Goal: Information Seeking & Learning: Understand process/instructions

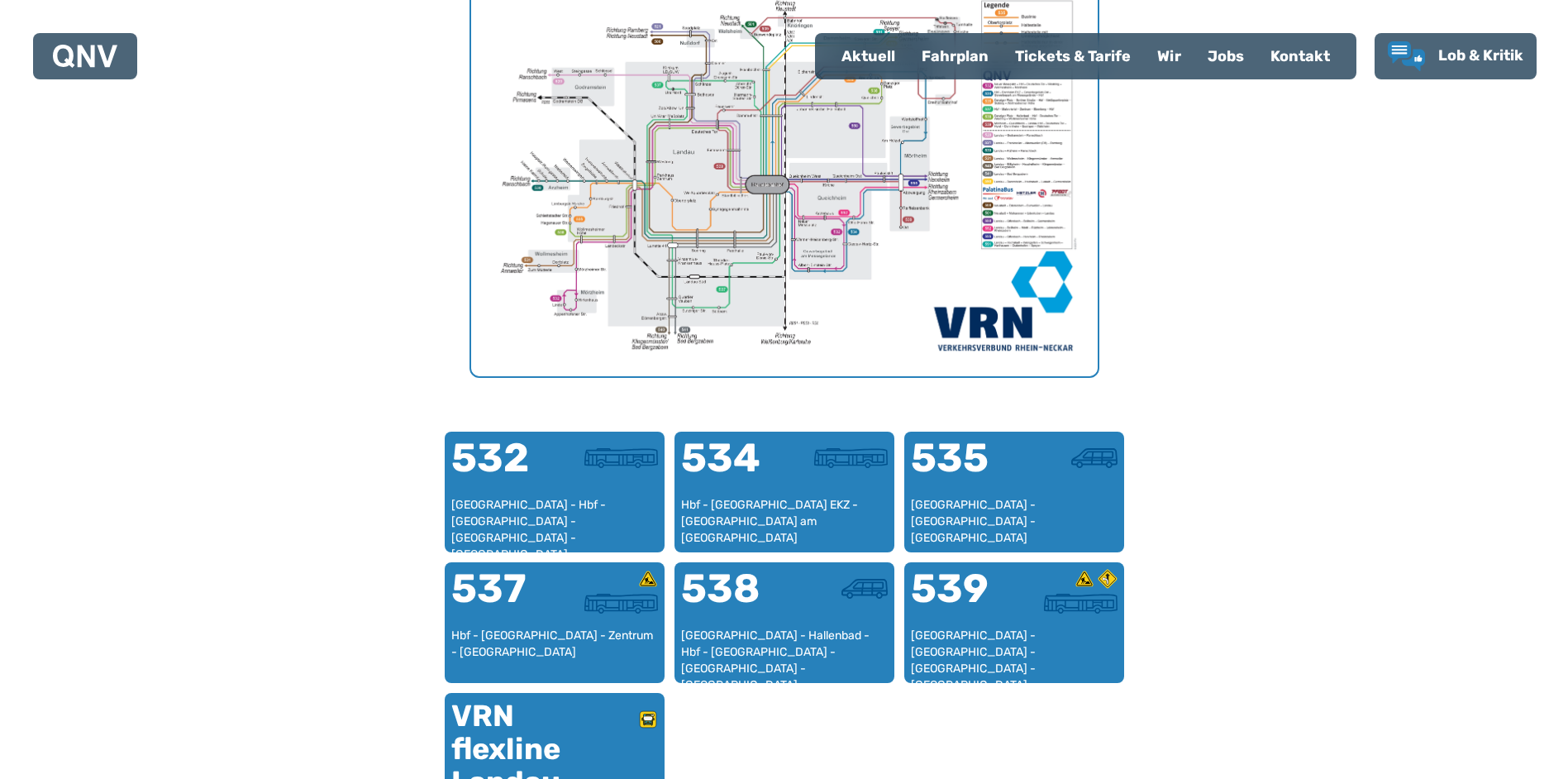
scroll to position [758, 0]
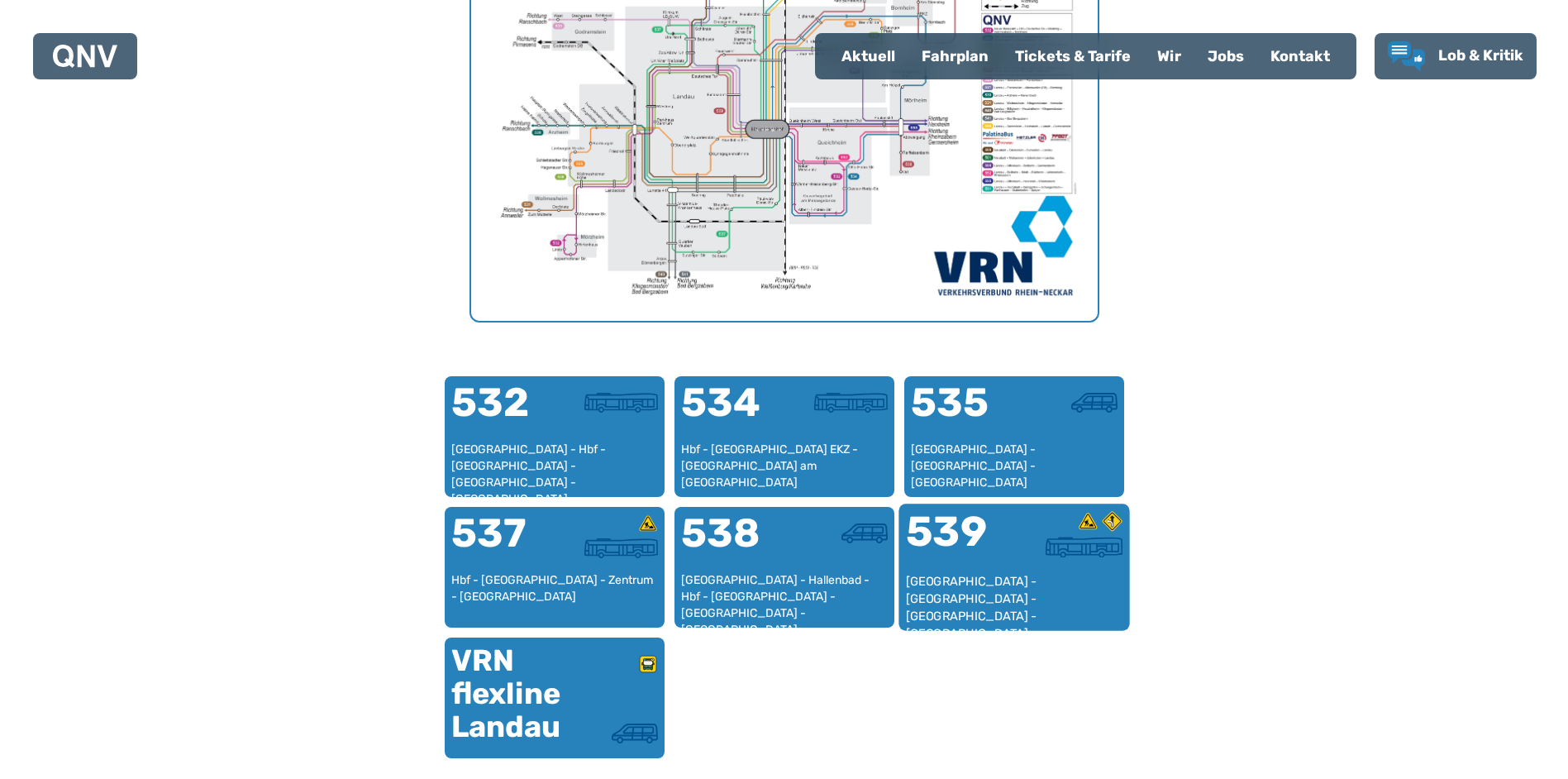
click at [963, 545] on div "539" at bounding box center [959, 541] width 108 height 62
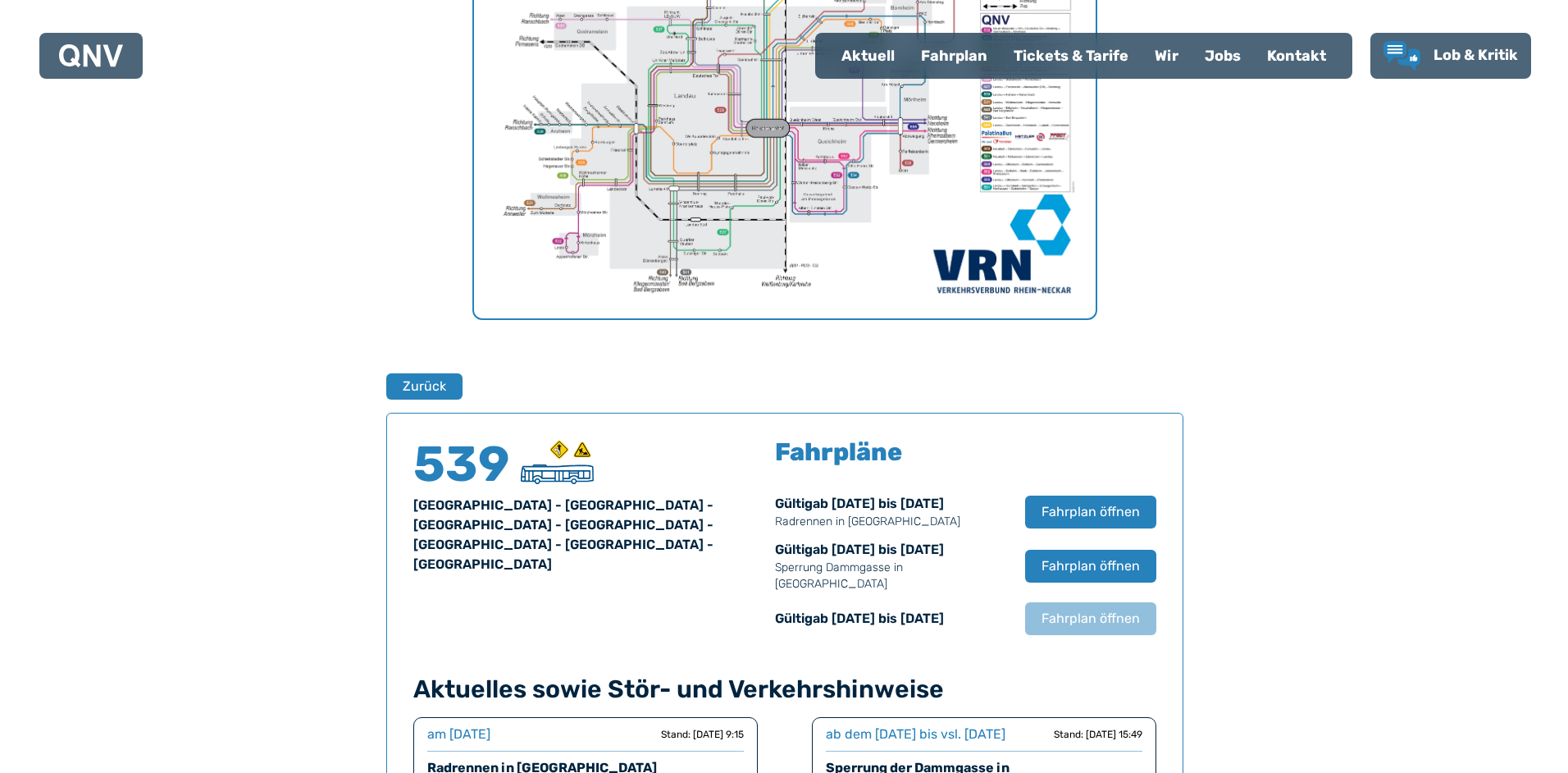
scroll to position [1082, 0]
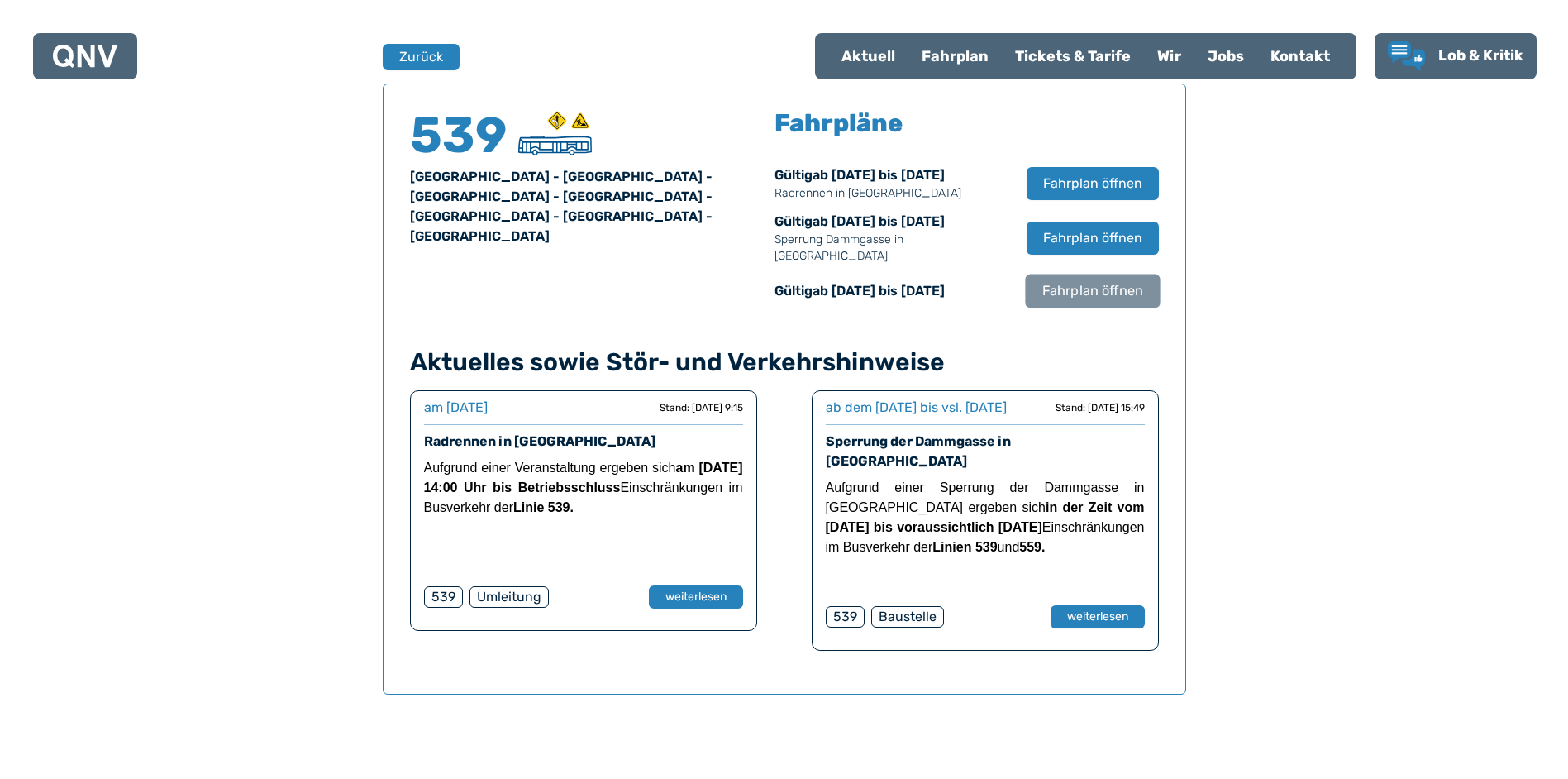
click at [1086, 282] on span "Fahrplan öffnen" at bounding box center [1093, 291] width 101 height 20
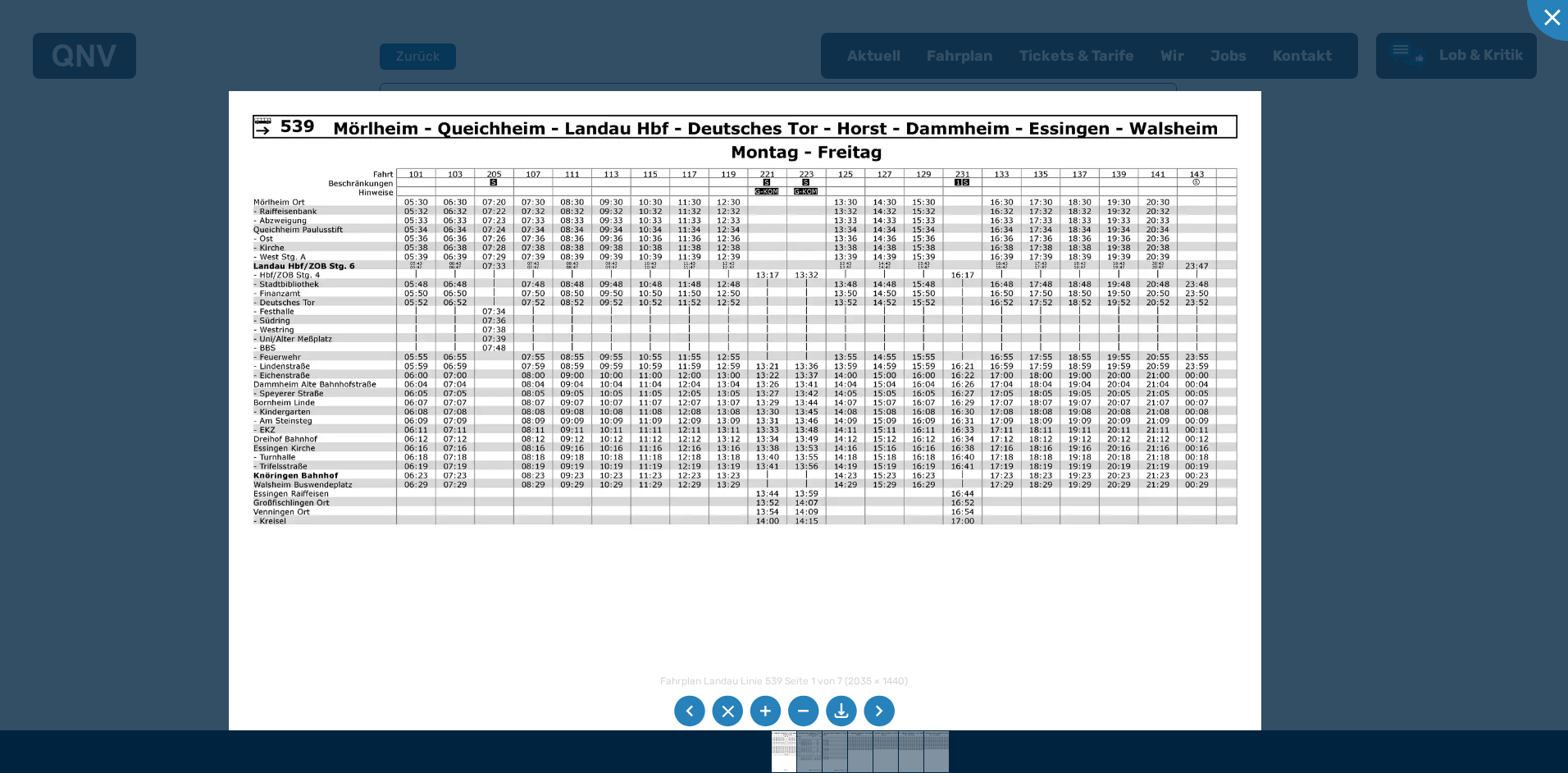
click at [830, 579] on img at bounding box center [745, 457] width 1033 height 731
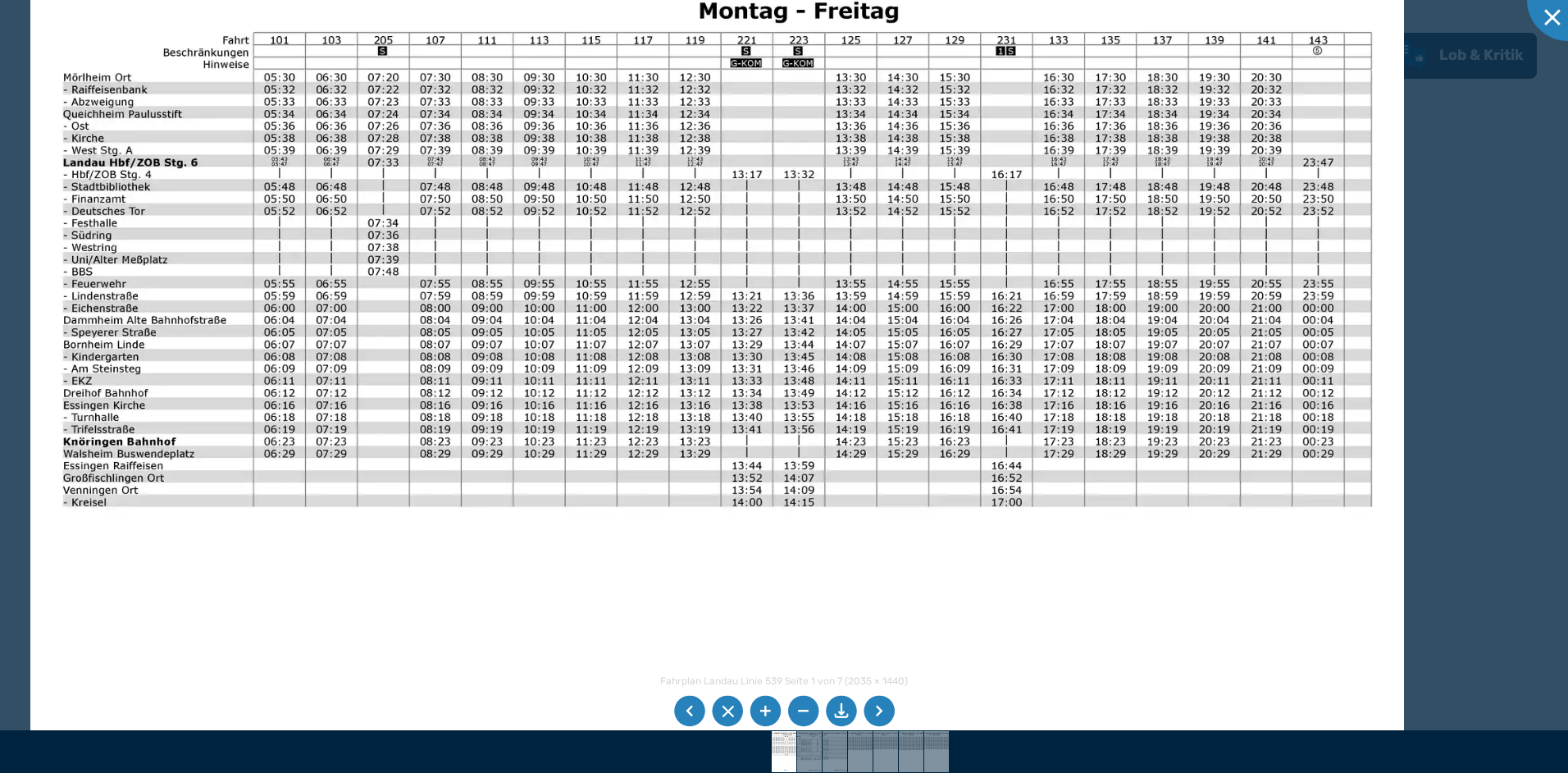
click at [882, 703] on li at bounding box center [879, 711] width 31 height 31
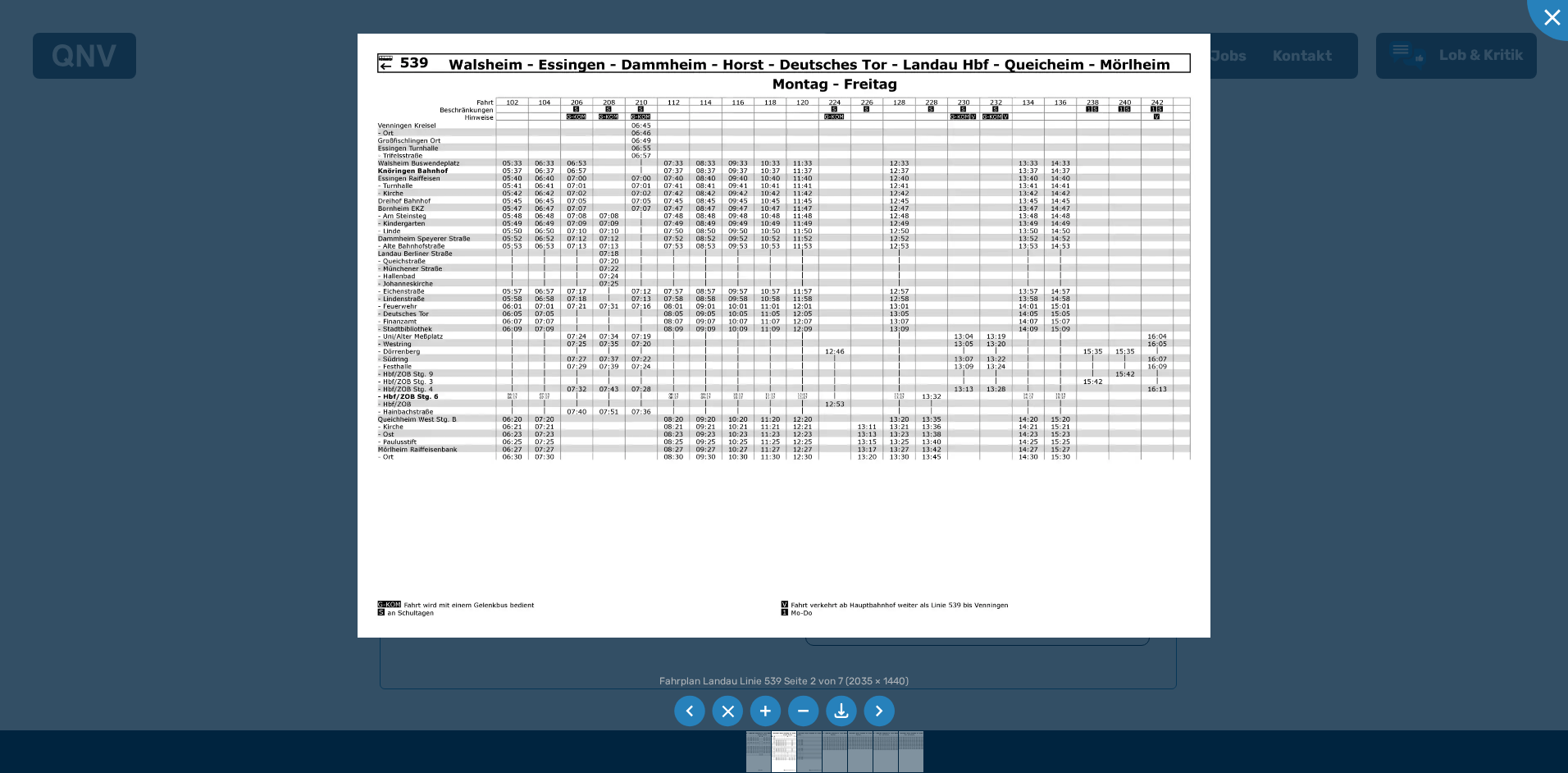
click at [763, 705] on li at bounding box center [765, 711] width 31 height 31
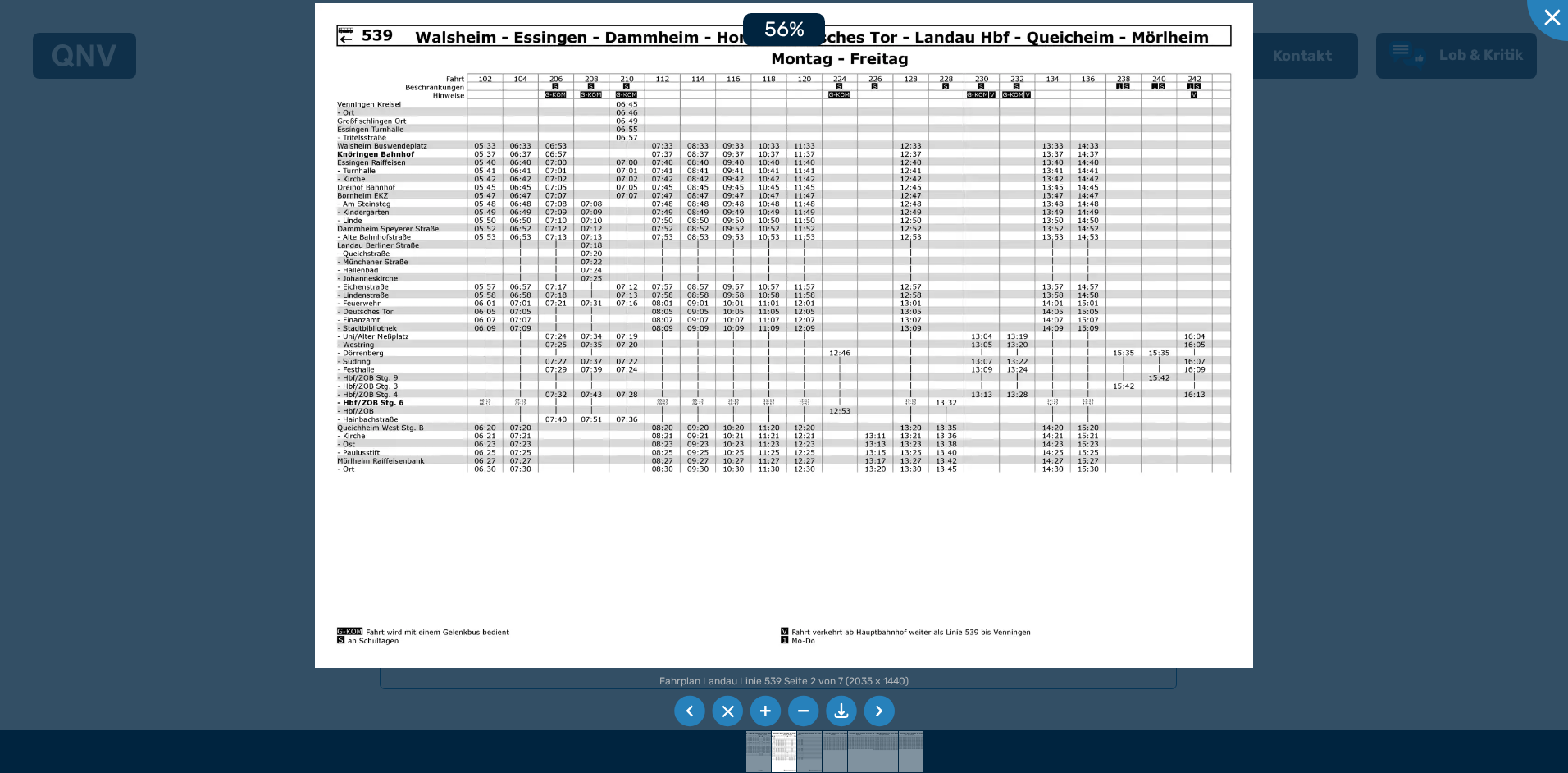
click at [763, 705] on li at bounding box center [765, 711] width 31 height 31
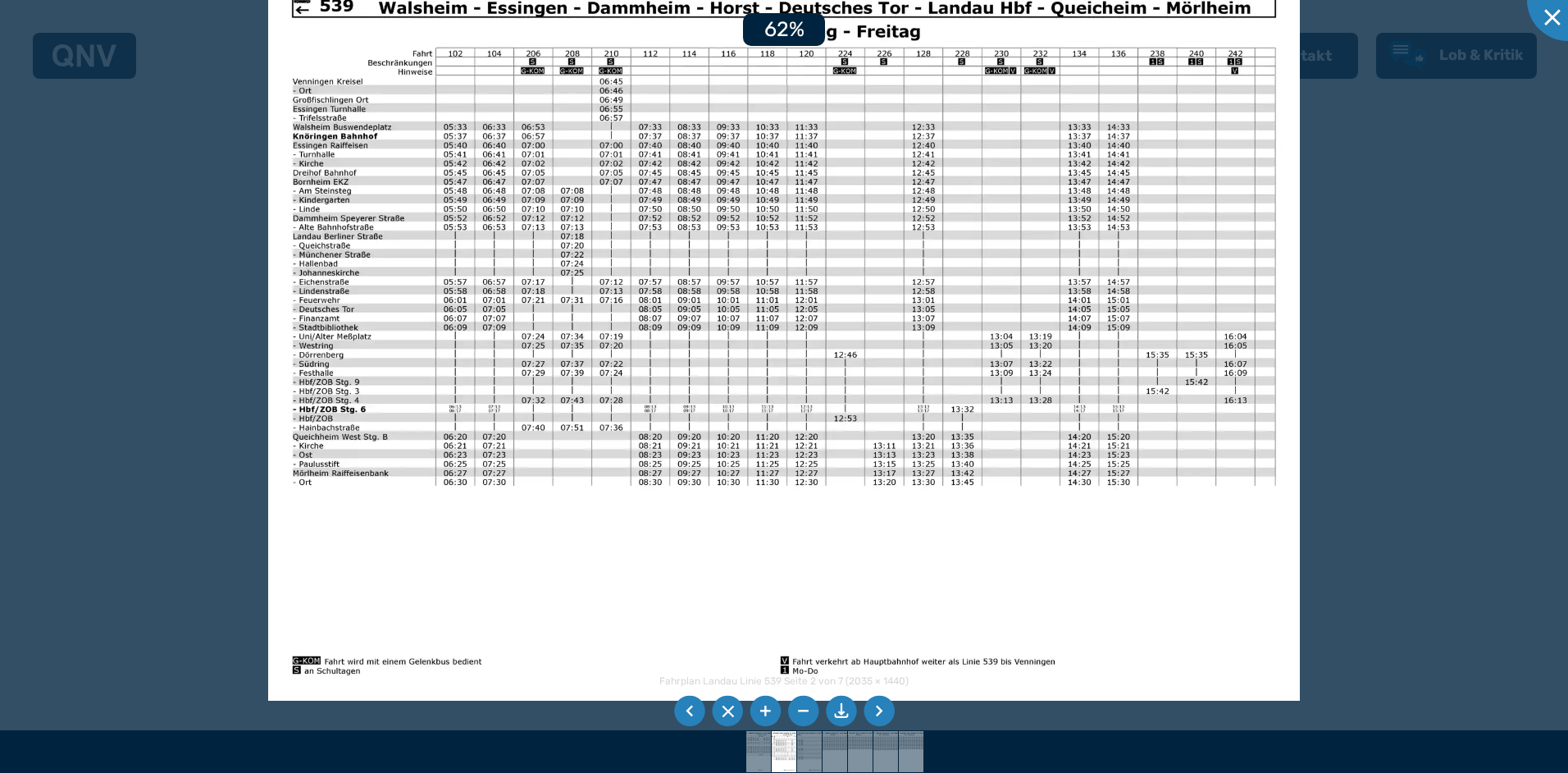
click at [763, 705] on li at bounding box center [765, 711] width 31 height 31
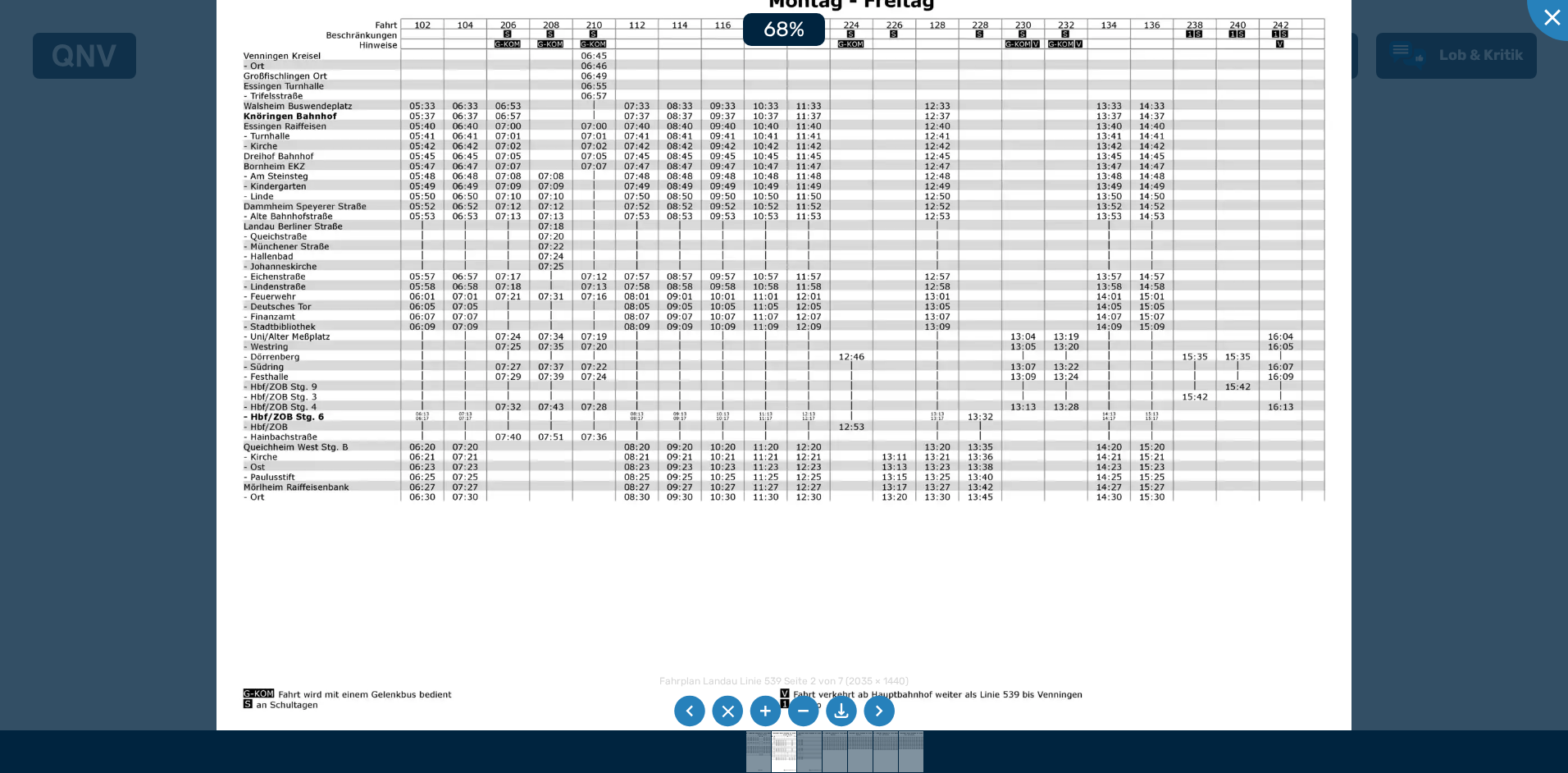
click at [763, 705] on li at bounding box center [765, 711] width 31 height 31
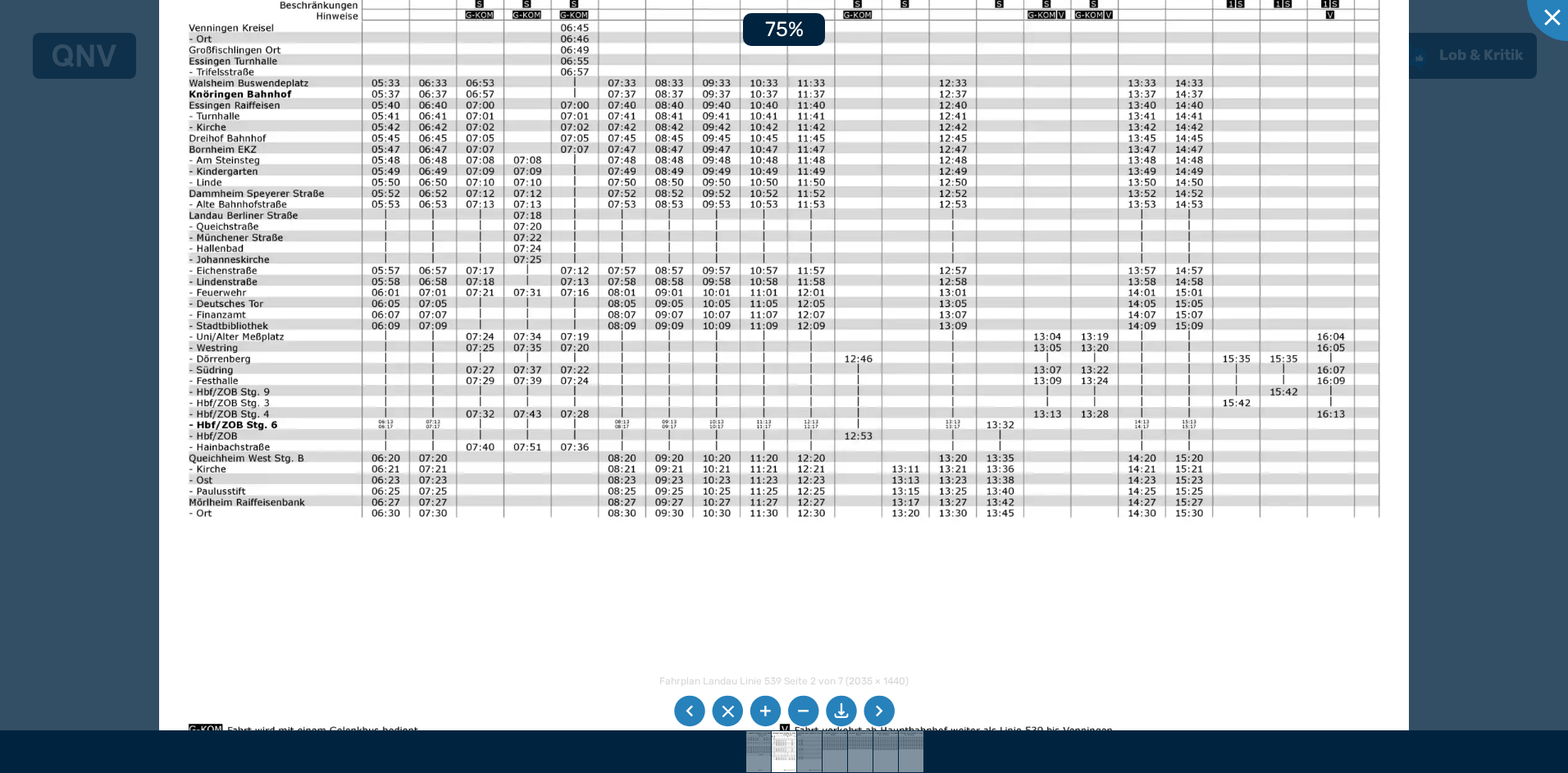
click at [763, 705] on li at bounding box center [765, 711] width 31 height 31
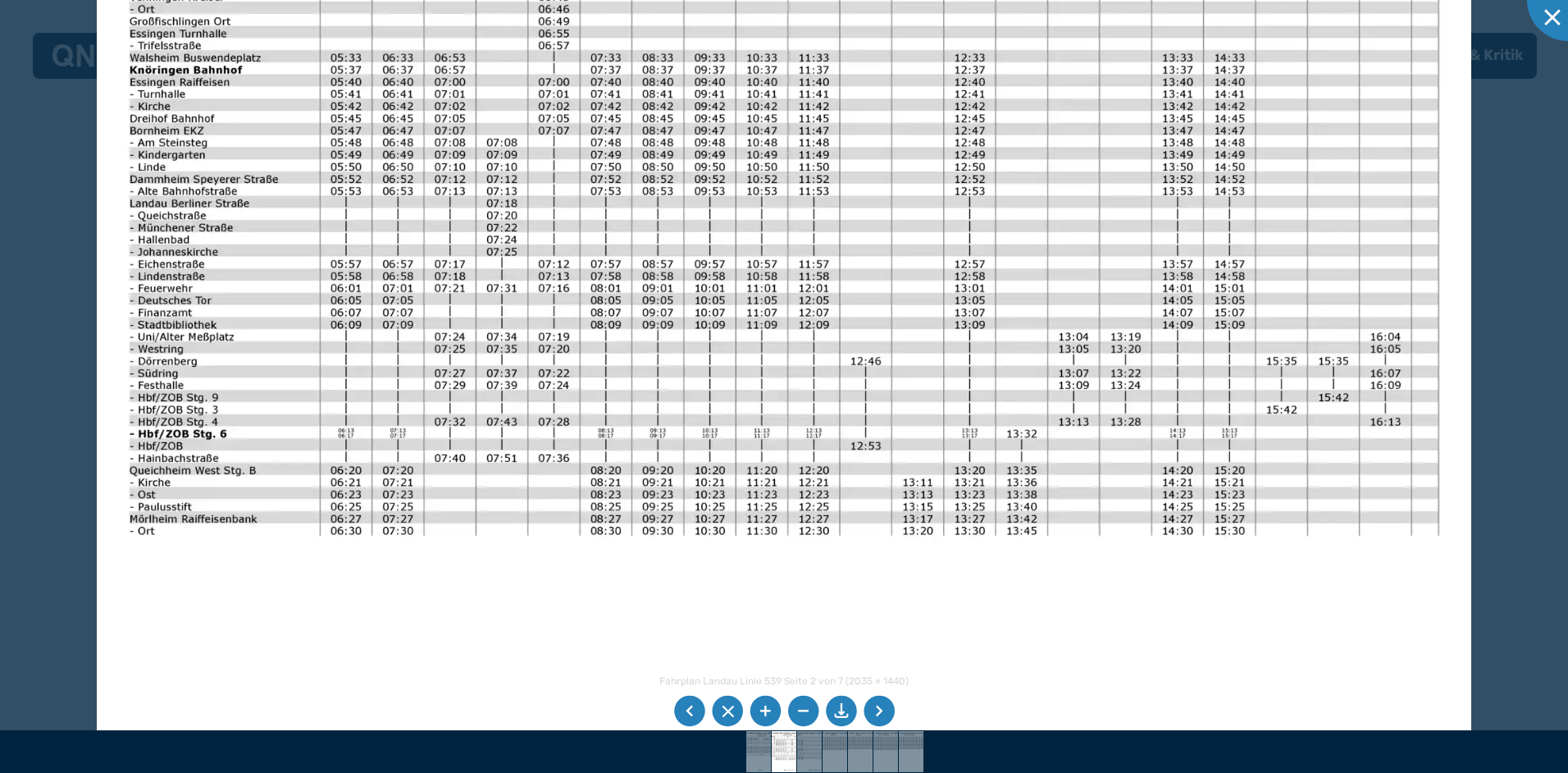
click at [763, 705] on li at bounding box center [765, 711] width 31 height 31
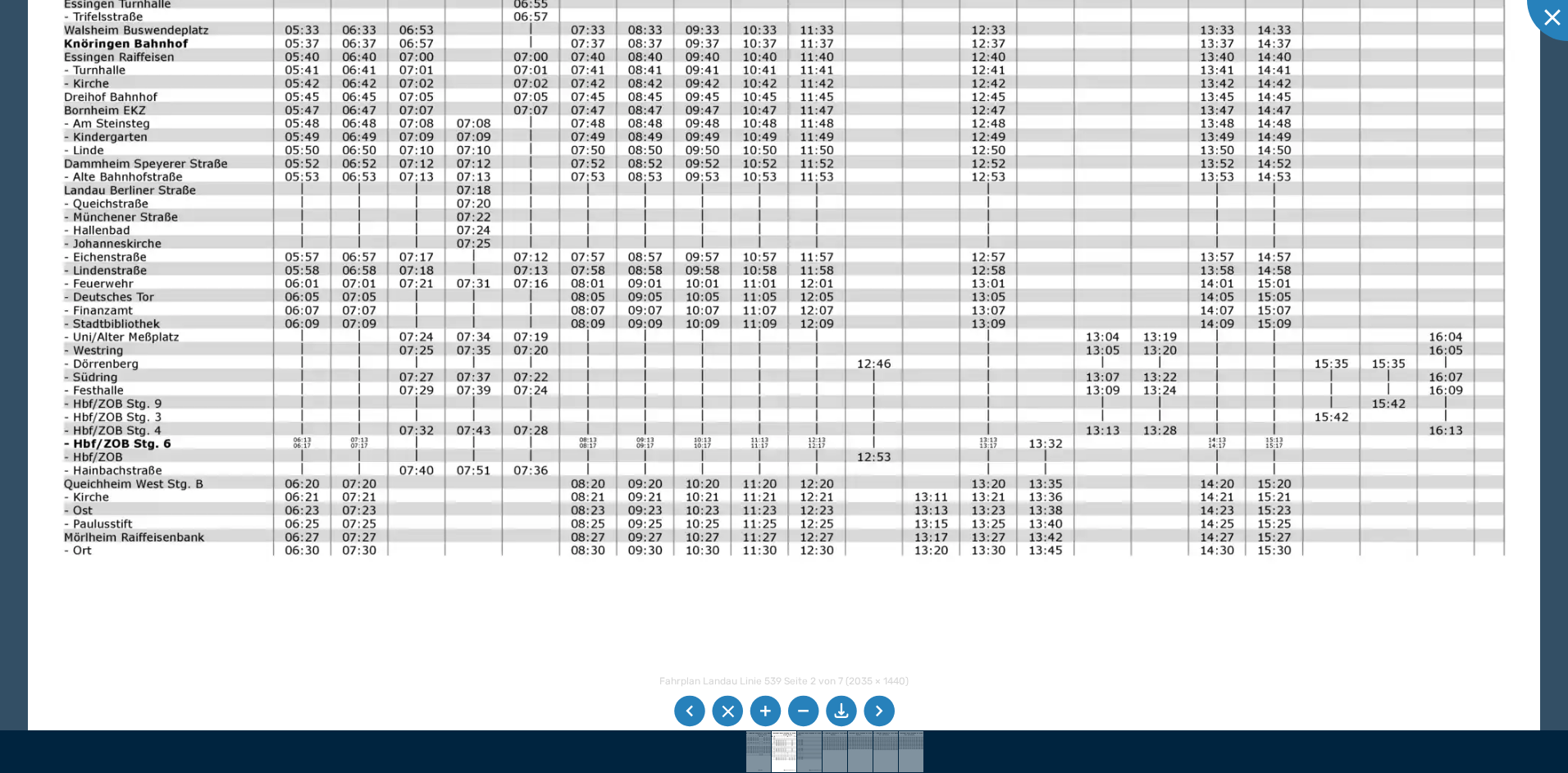
click at [879, 708] on li at bounding box center [879, 711] width 31 height 31
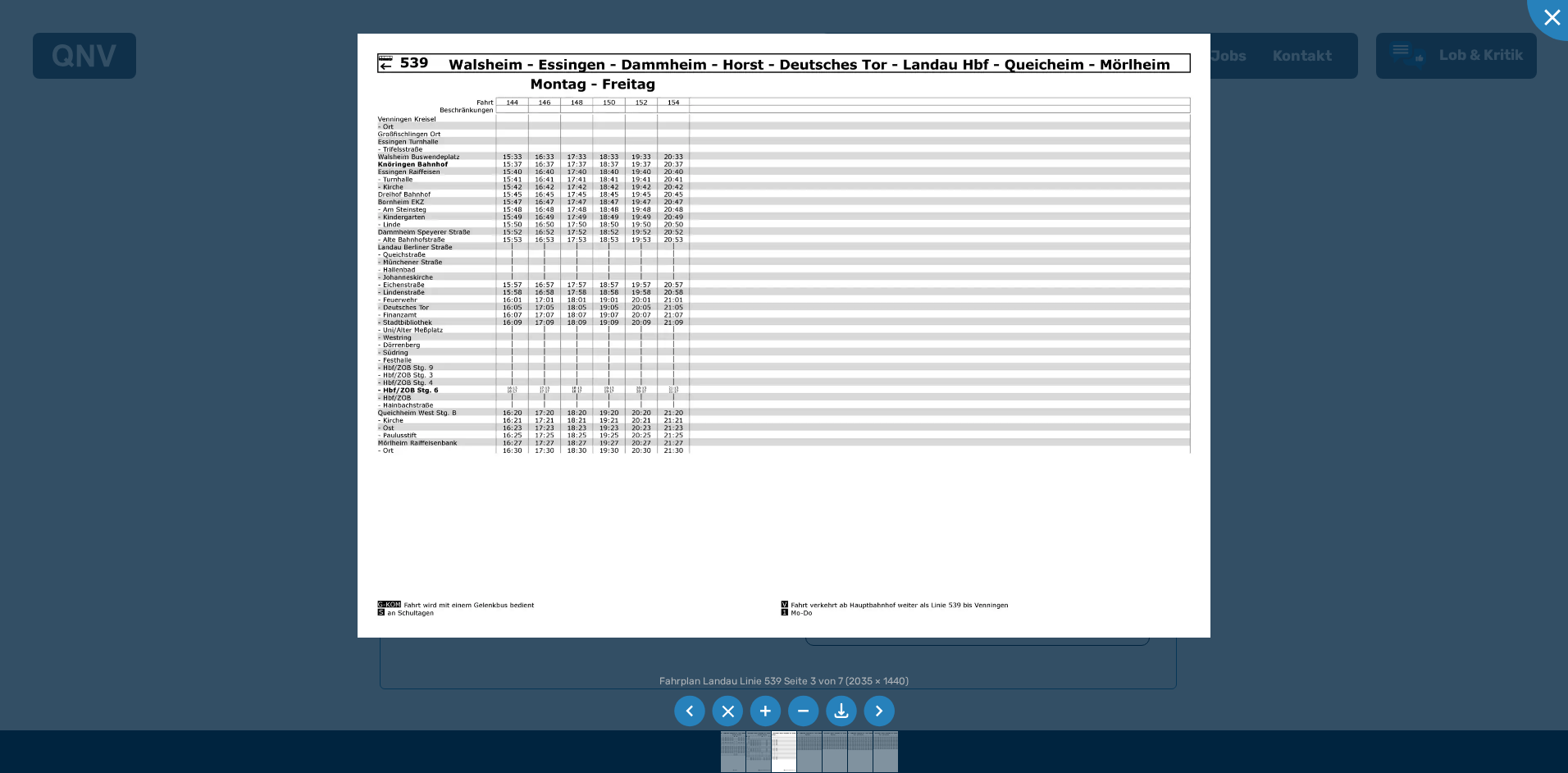
click at [879, 506] on img at bounding box center [784, 336] width 853 height 604
click at [761, 705] on li at bounding box center [765, 711] width 31 height 31
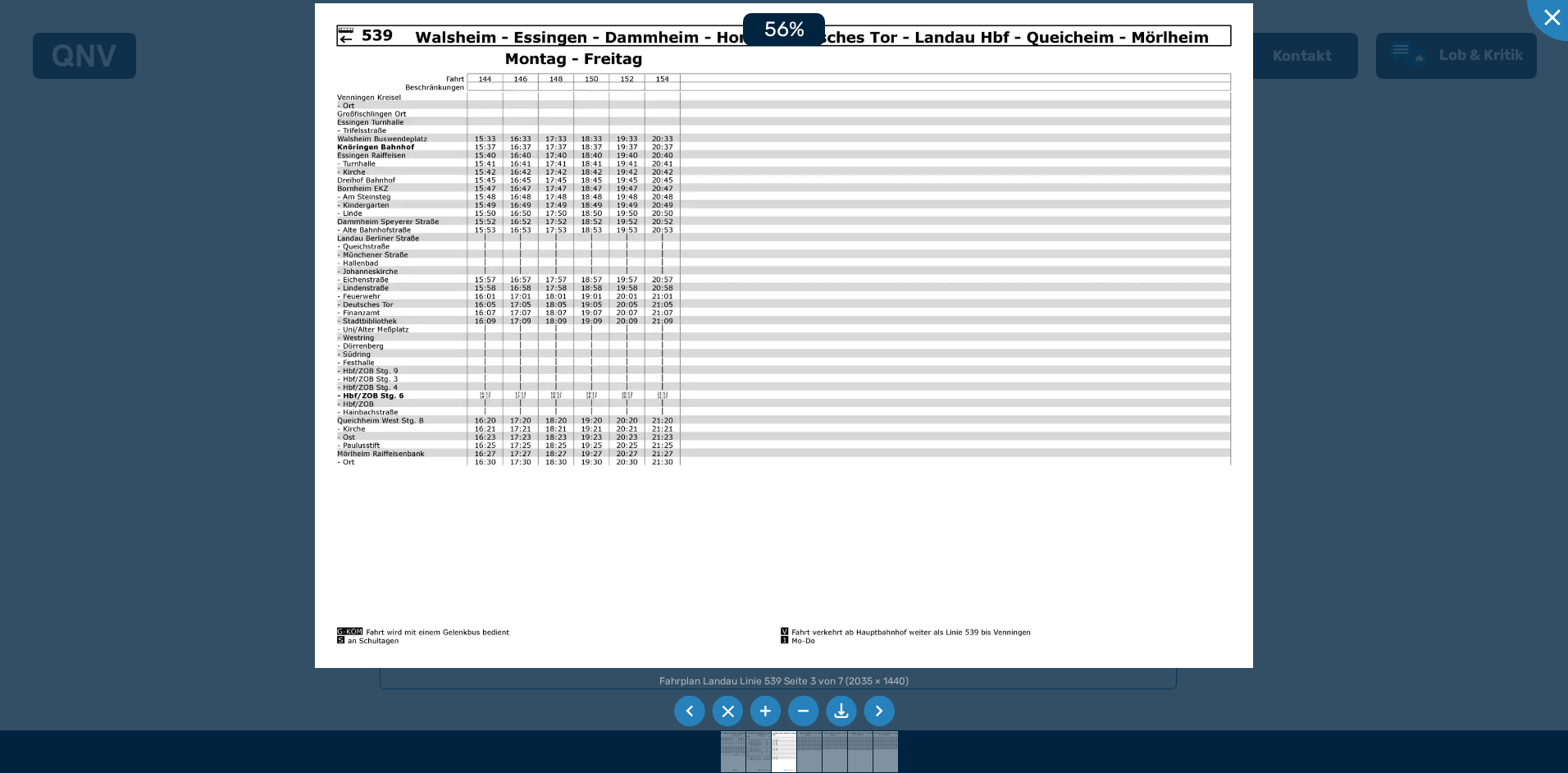
click at [761, 705] on li at bounding box center [765, 711] width 31 height 31
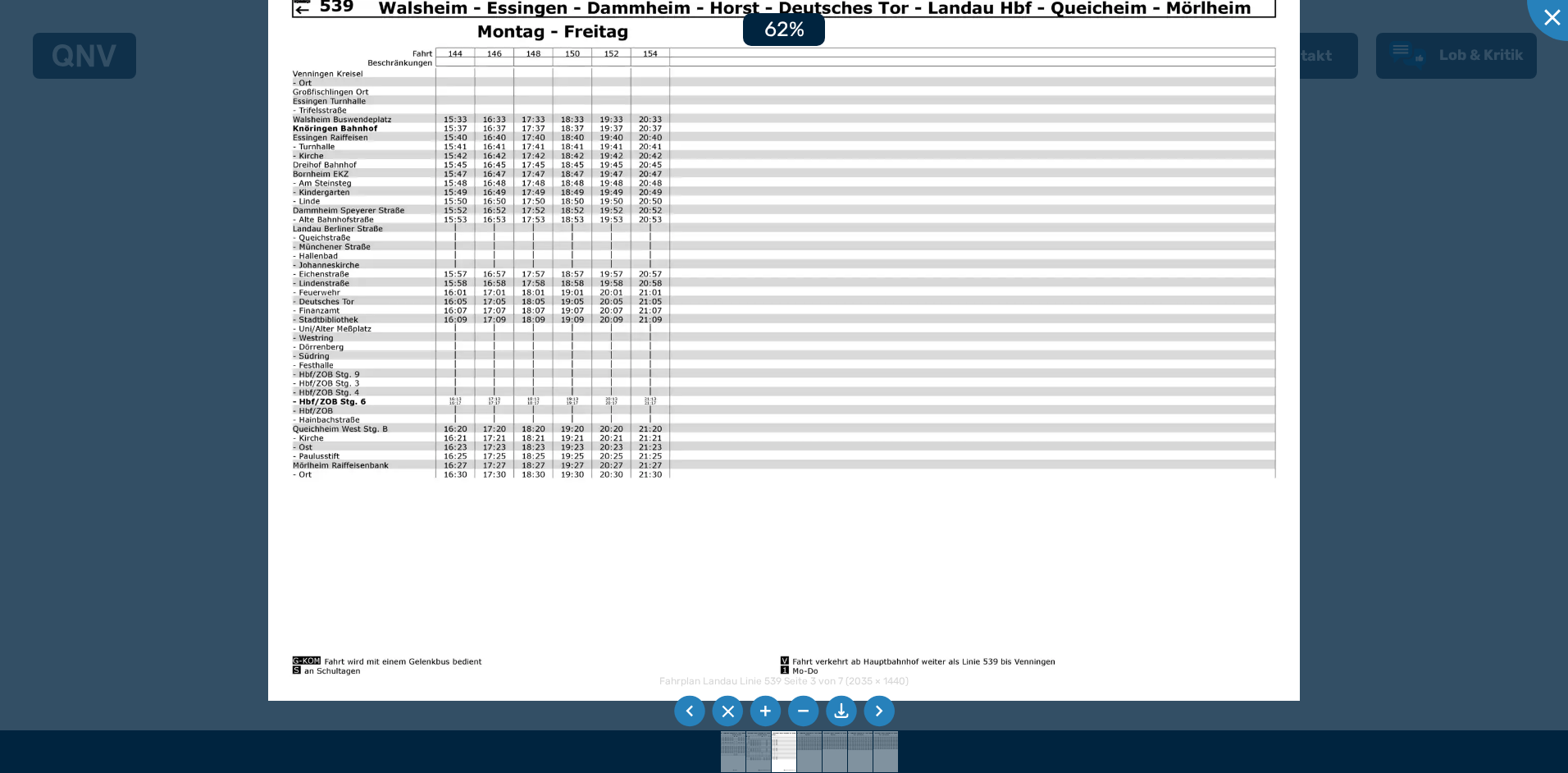
click at [761, 704] on li at bounding box center [765, 711] width 31 height 31
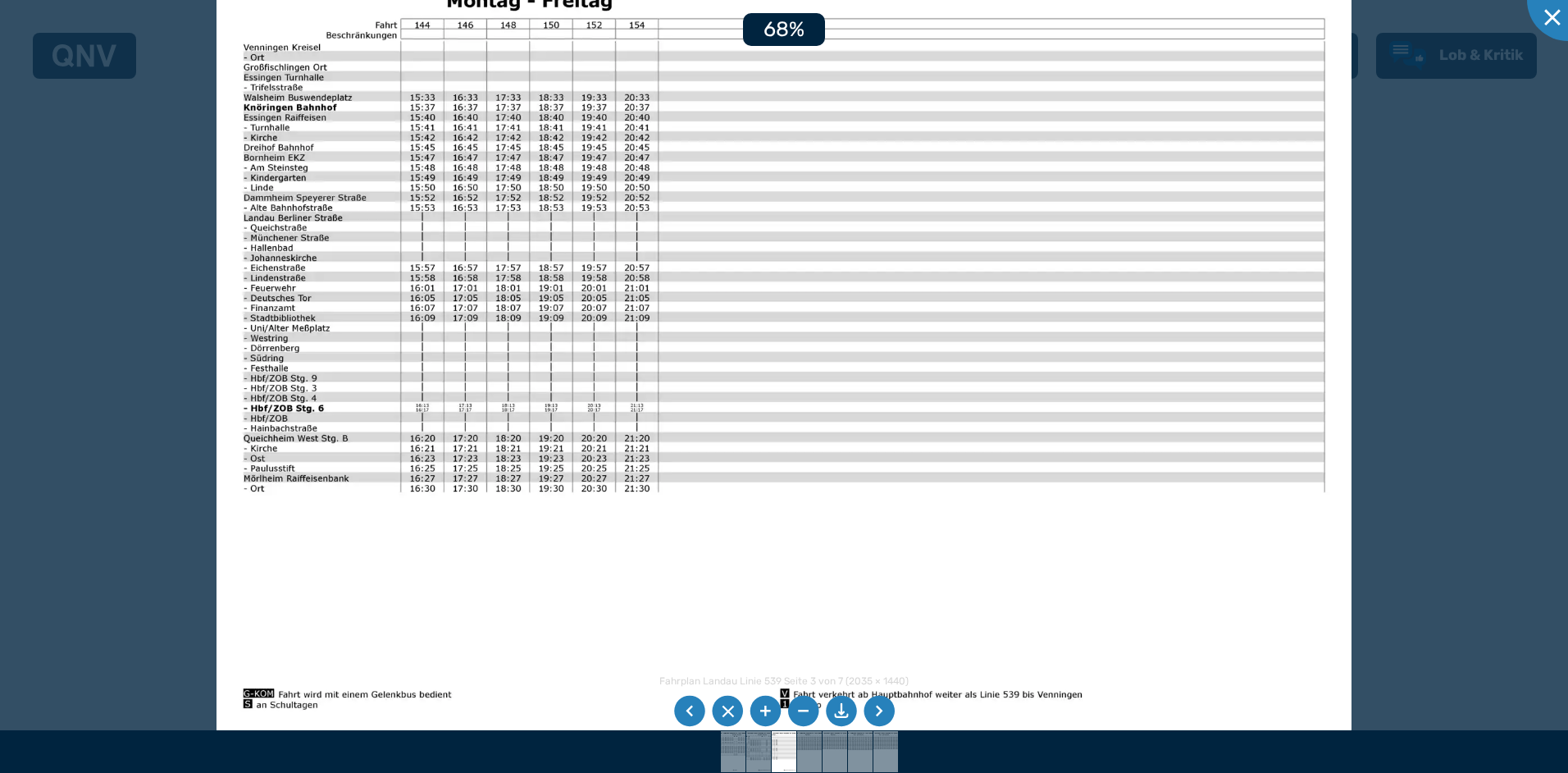
click at [761, 704] on li at bounding box center [765, 711] width 31 height 31
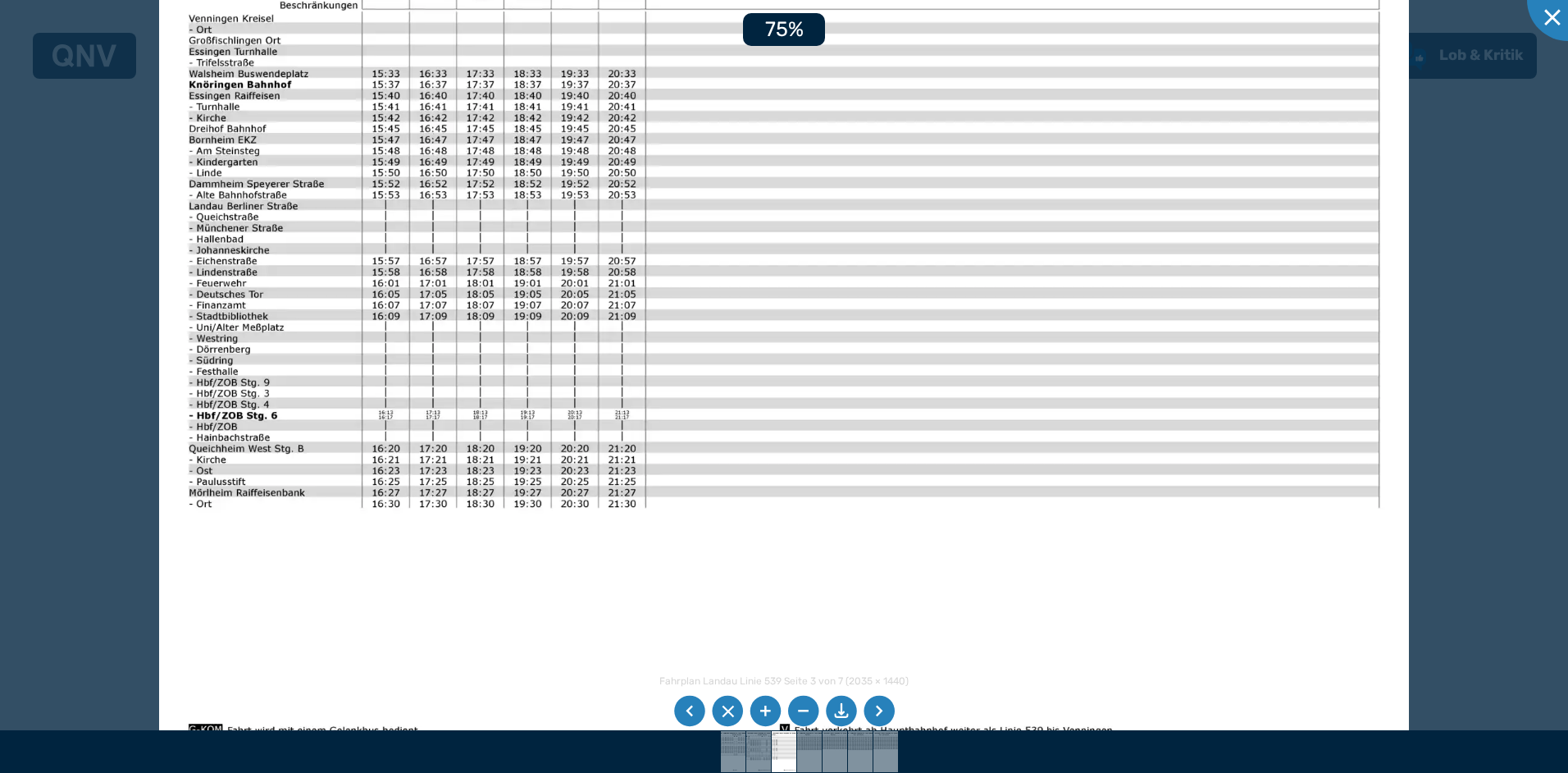
click at [762, 703] on li at bounding box center [765, 711] width 31 height 31
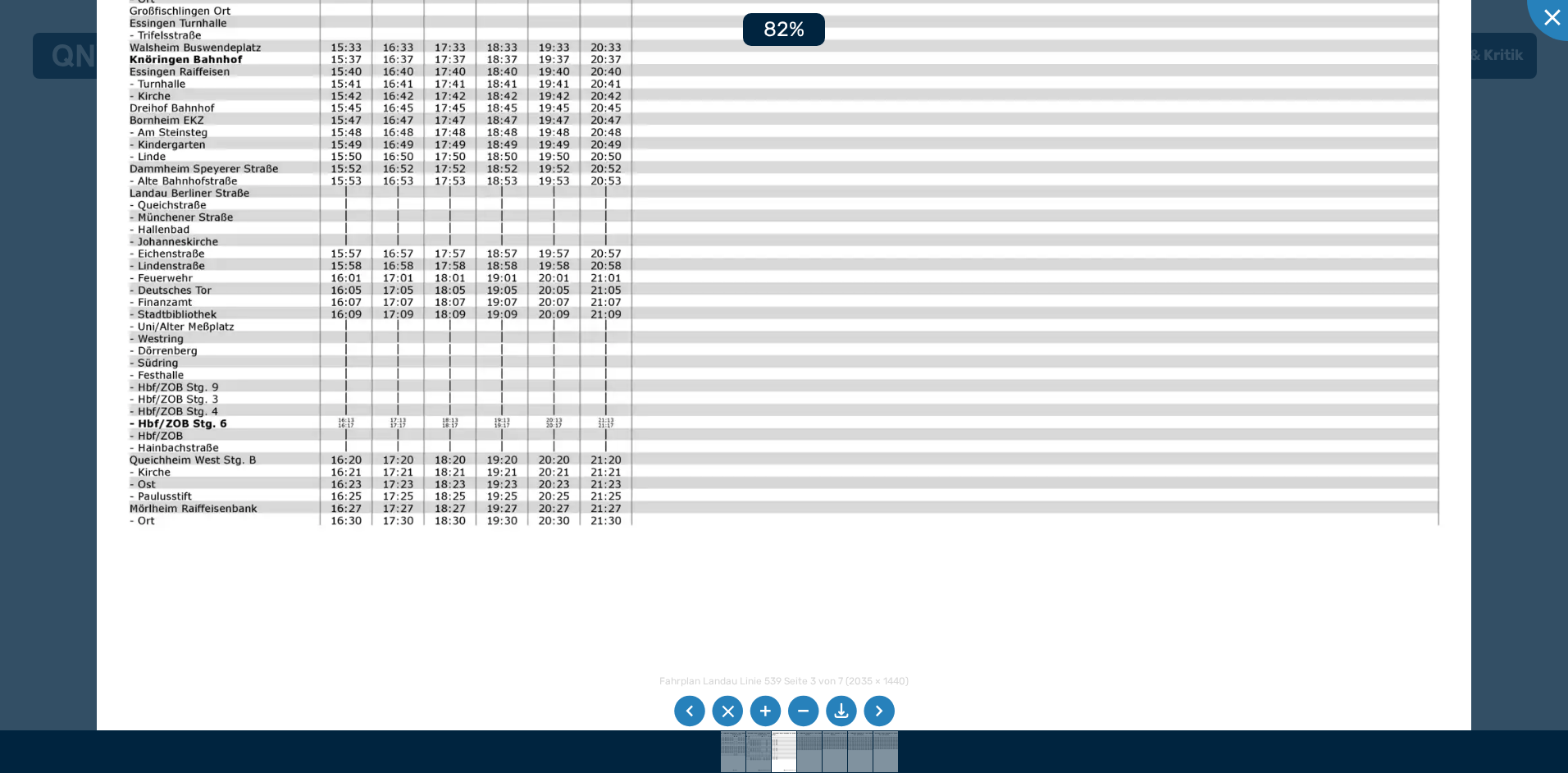
click at [763, 703] on li at bounding box center [765, 711] width 31 height 31
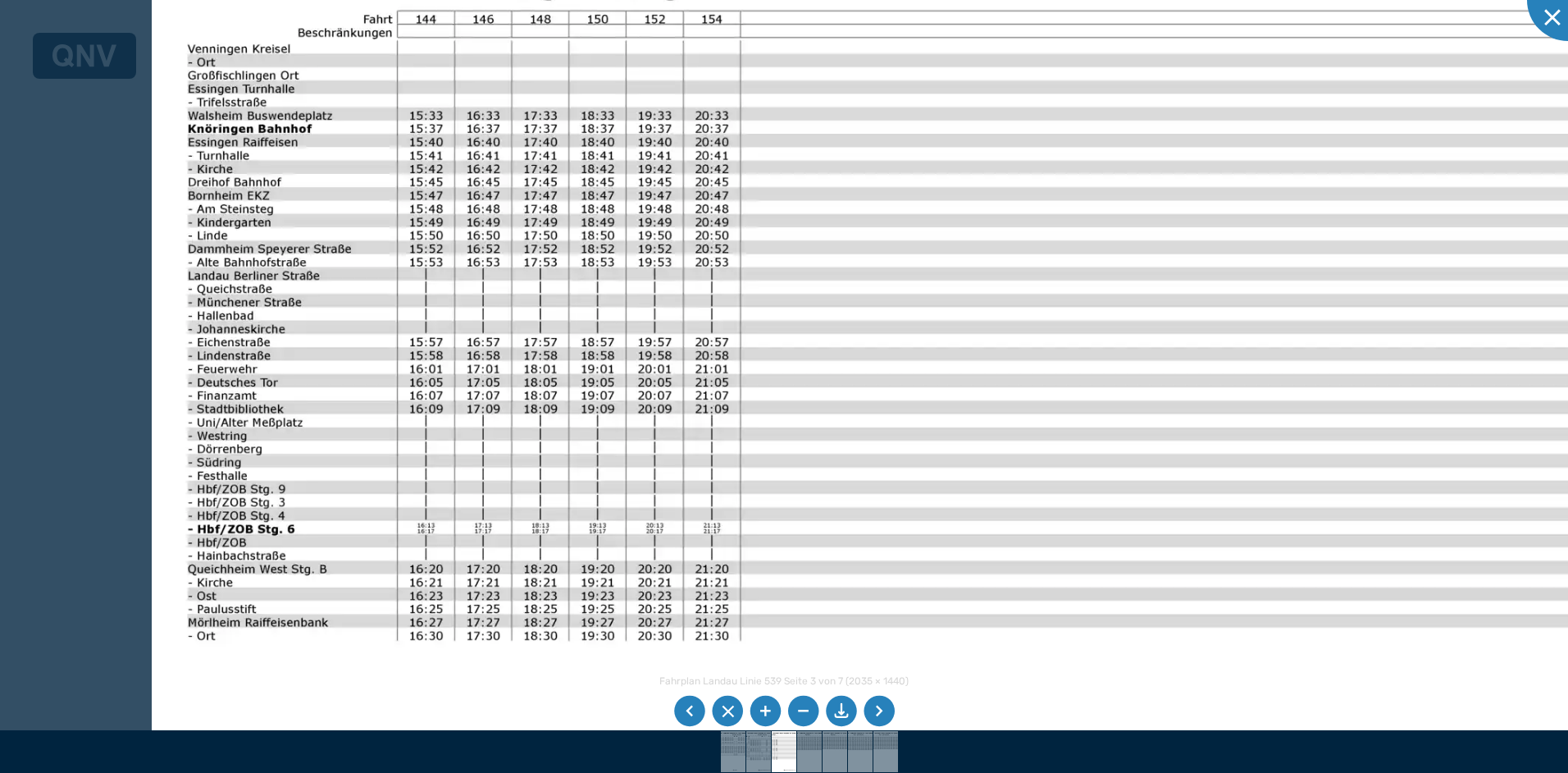
click at [902, 521] on img at bounding box center [907, 433] width 1512 height 1070
